Goal: Navigation & Orientation: Find specific page/section

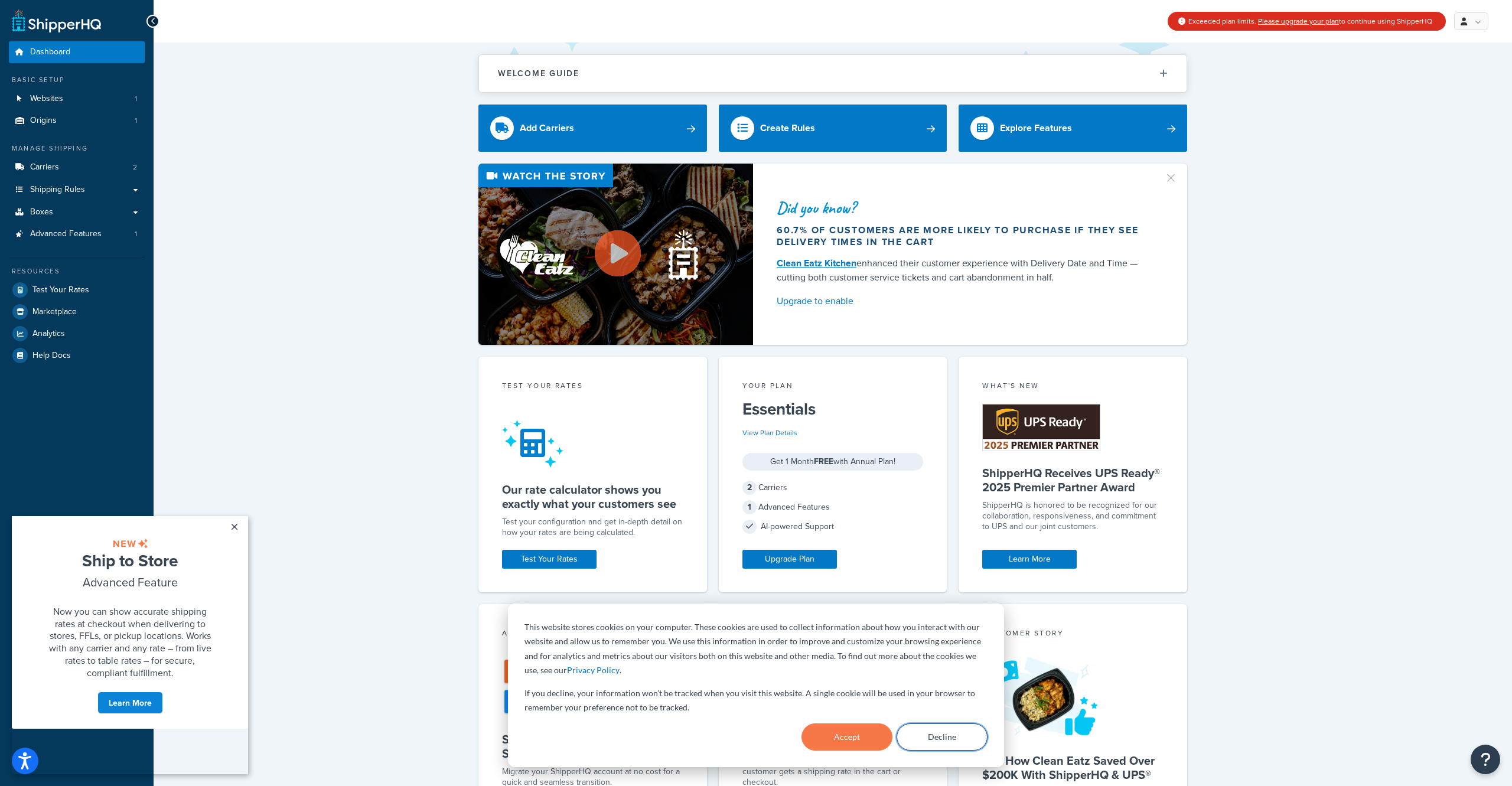
click at [938, 736] on button "Decline" at bounding box center [941, 737] width 91 height 27
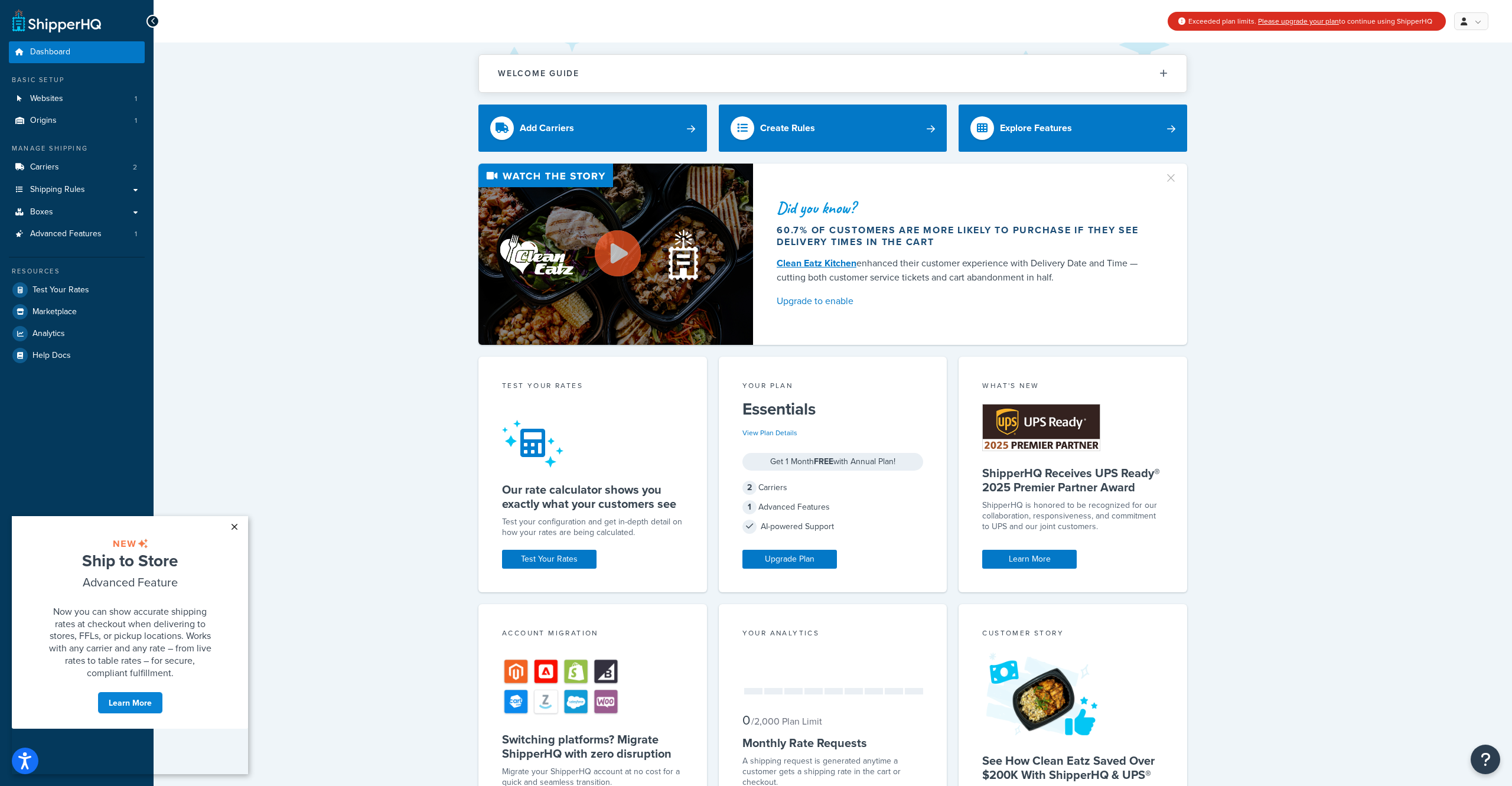
click at [235, 527] on link "×" at bounding box center [234, 527] width 21 height 21
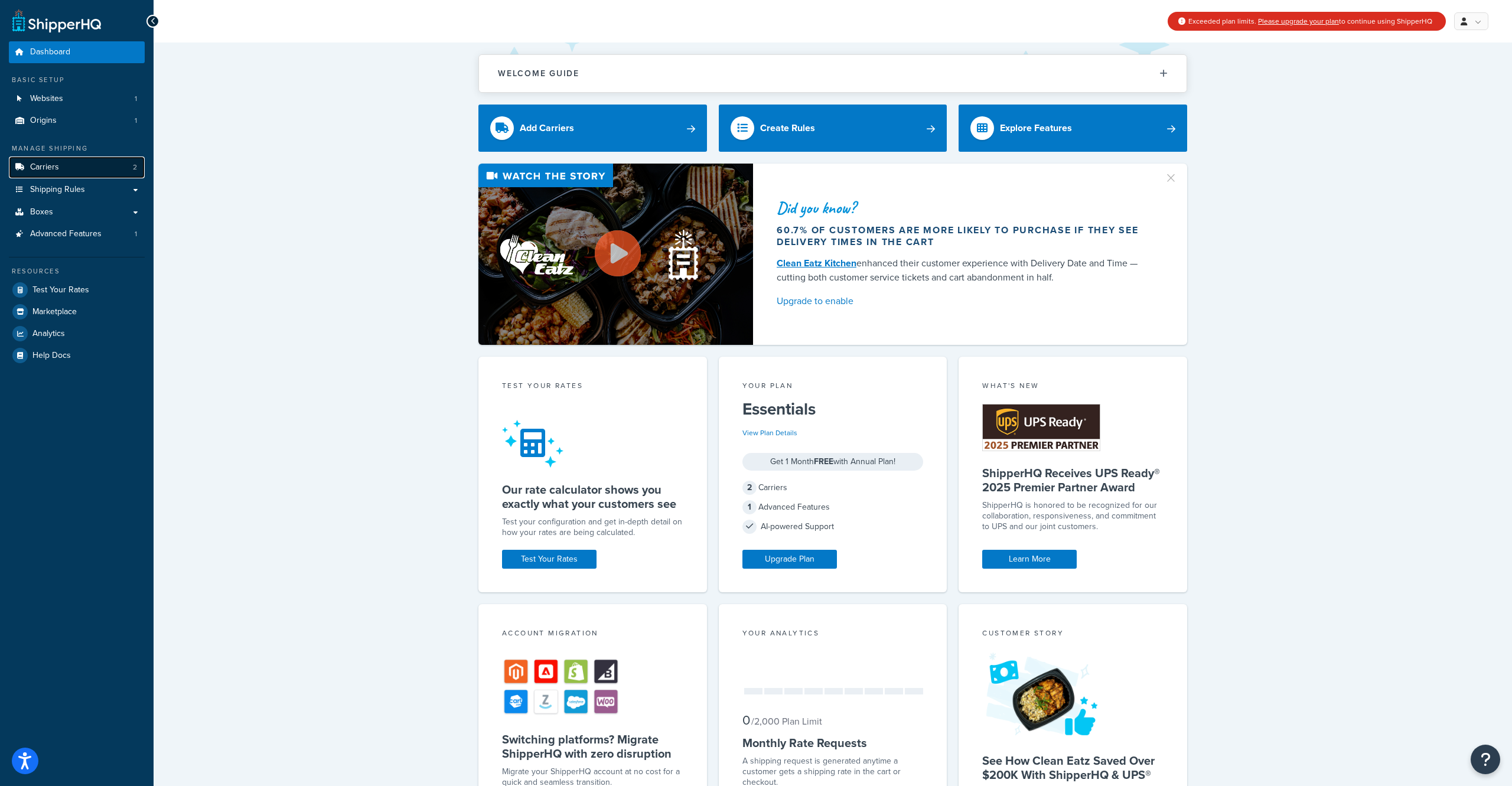
click at [54, 165] on span "Carriers" at bounding box center [44, 167] width 29 height 10
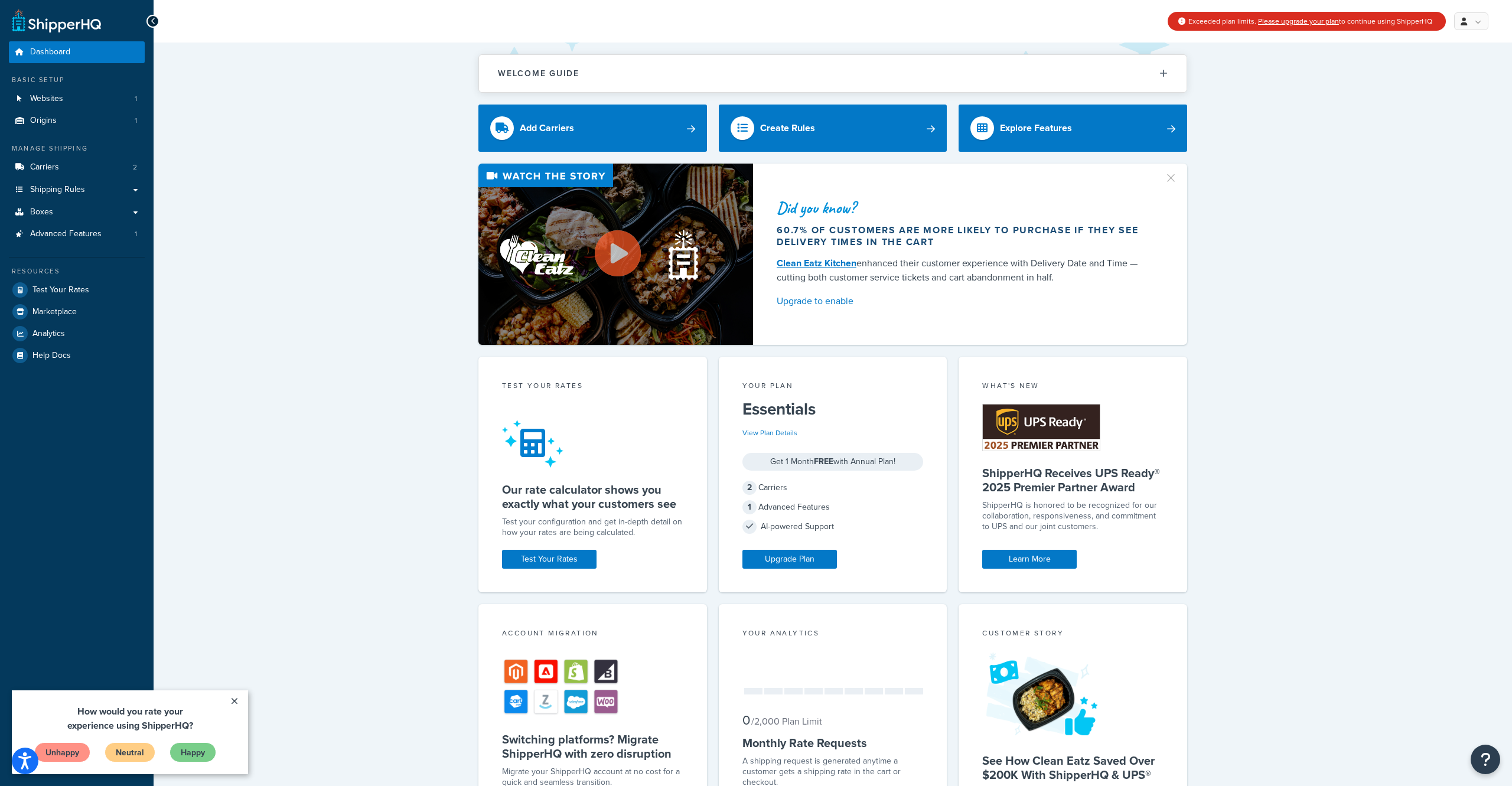
click at [156, 22] on div at bounding box center [153, 21] width 13 height 13
click at [154, 22] on icon at bounding box center [153, 21] width 5 height 9
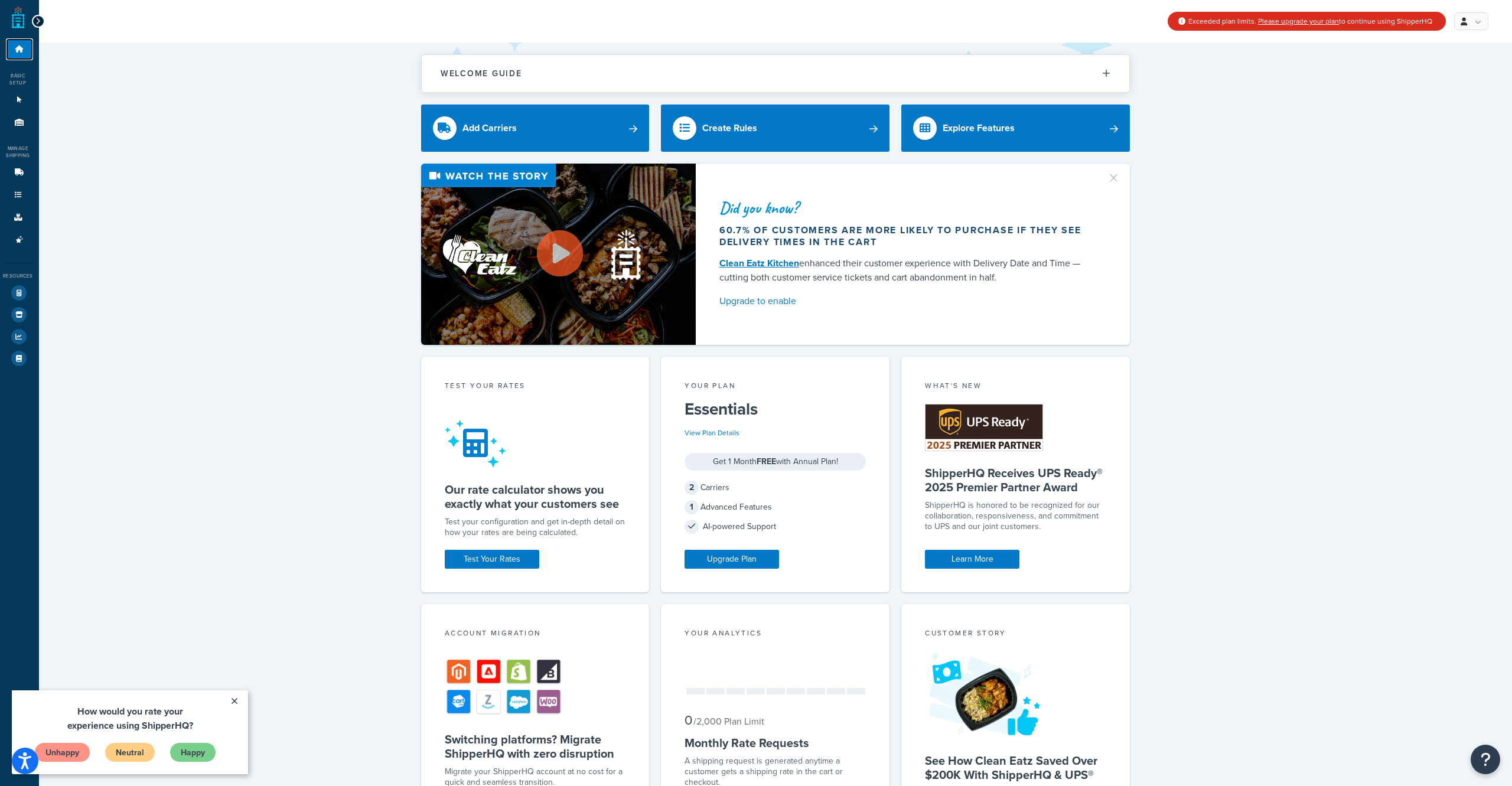
click at [18, 52] on icon at bounding box center [19, 49] width 12 height 7
click at [18, 54] on link "Dashboard" at bounding box center [20, 49] width 27 height 22
click at [15, 20] on link at bounding box center [18, 18] width 13 height 24
click at [38, 21] on icon at bounding box center [38, 21] width 5 height 9
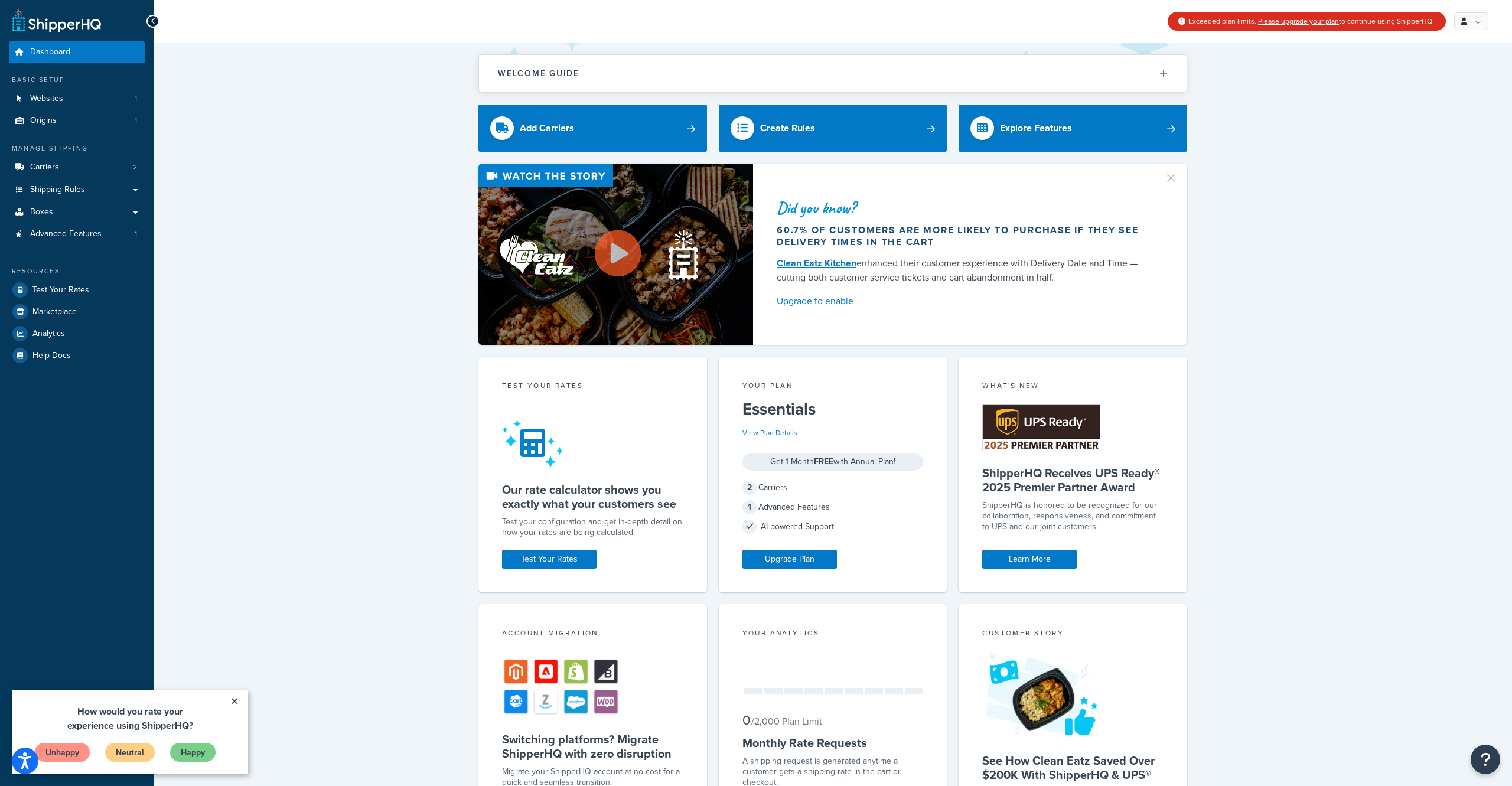
click at [234, 701] on link "×" at bounding box center [234, 701] width 21 height 21
